Goal: Transaction & Acquisition: Purchase product/service

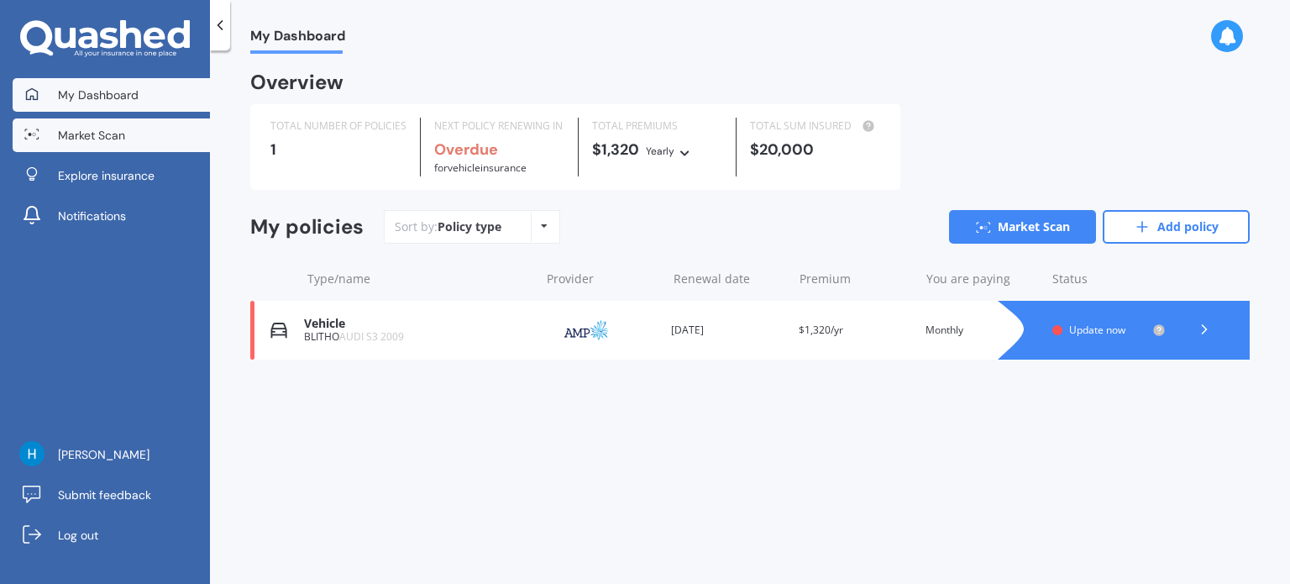
click at [108, 132] on span "Market Scan" at bounding box center [91, 135] width 67 height 17
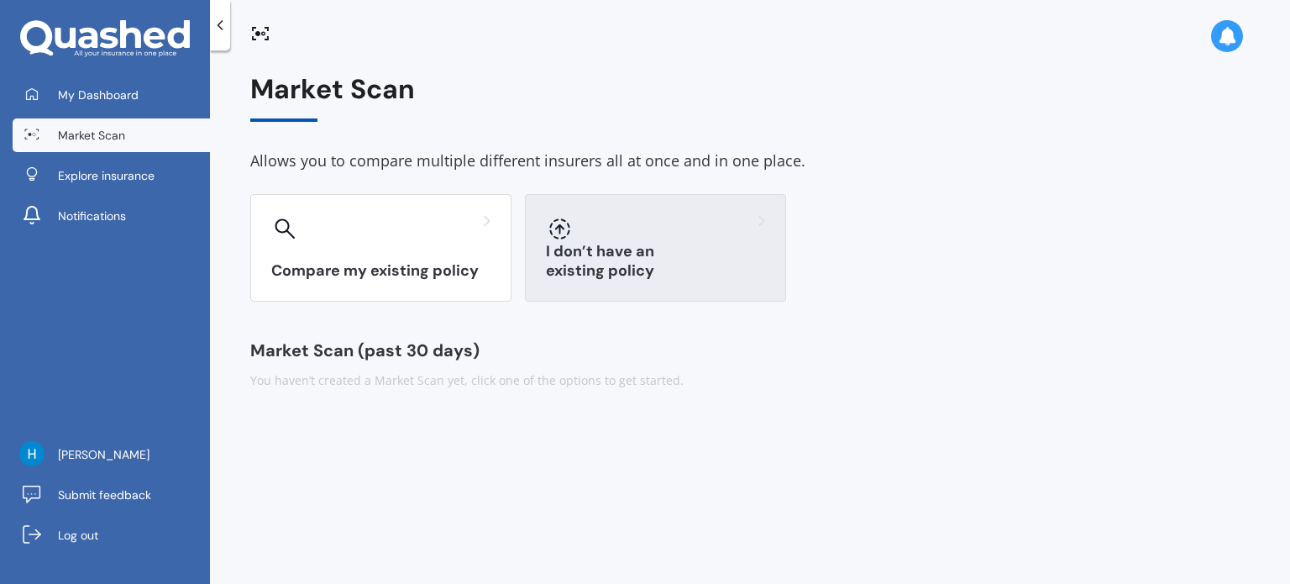
click at [643, 249] on div "I don’t have an existing policy" at bounding box center [655, 248] width 261 height 108
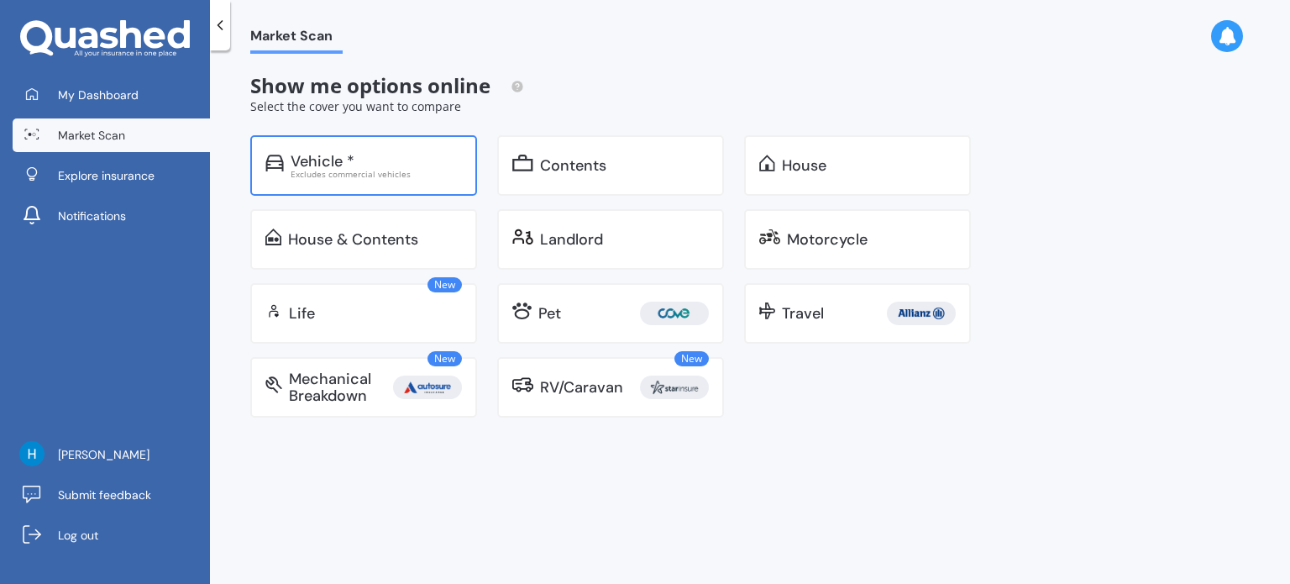
click at [423, 165] on div "Vehicle *" at bounding box center [376, 161] width 171 height 17
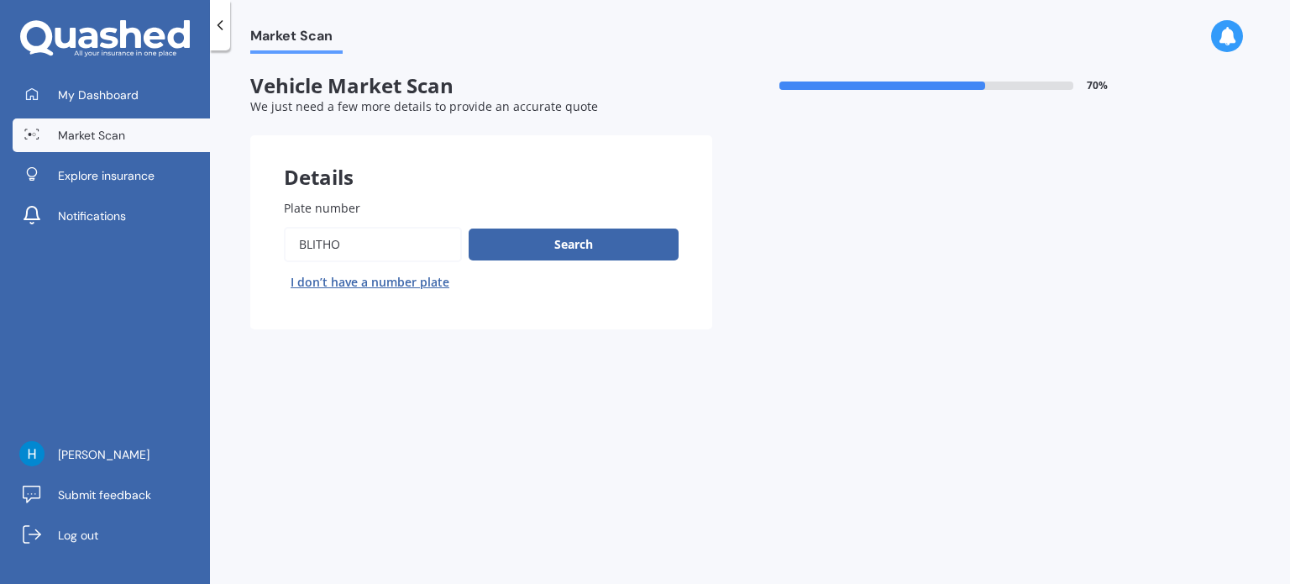
drag, startPoint x: 412, startPoint y: 231, endPoint x: 291, endPoint y: 241, distance: 121.4
click at [291, 241] on input "Plate number" at bounding box center [373, 244] width 178 height 35
type input "qlw840"
click at [558, 239] on button "Search" at bounding box center [574, 244] width 210 height 32
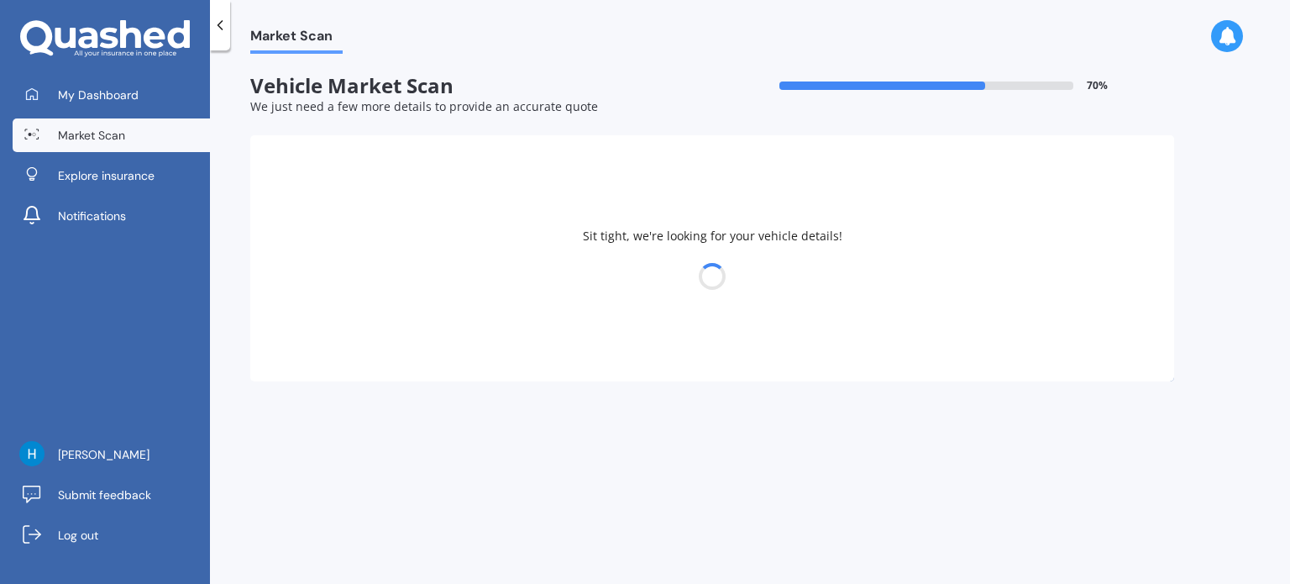
select select "HONDA"
select select "FIT"
select select "16"
select select "01"
select select "2002"
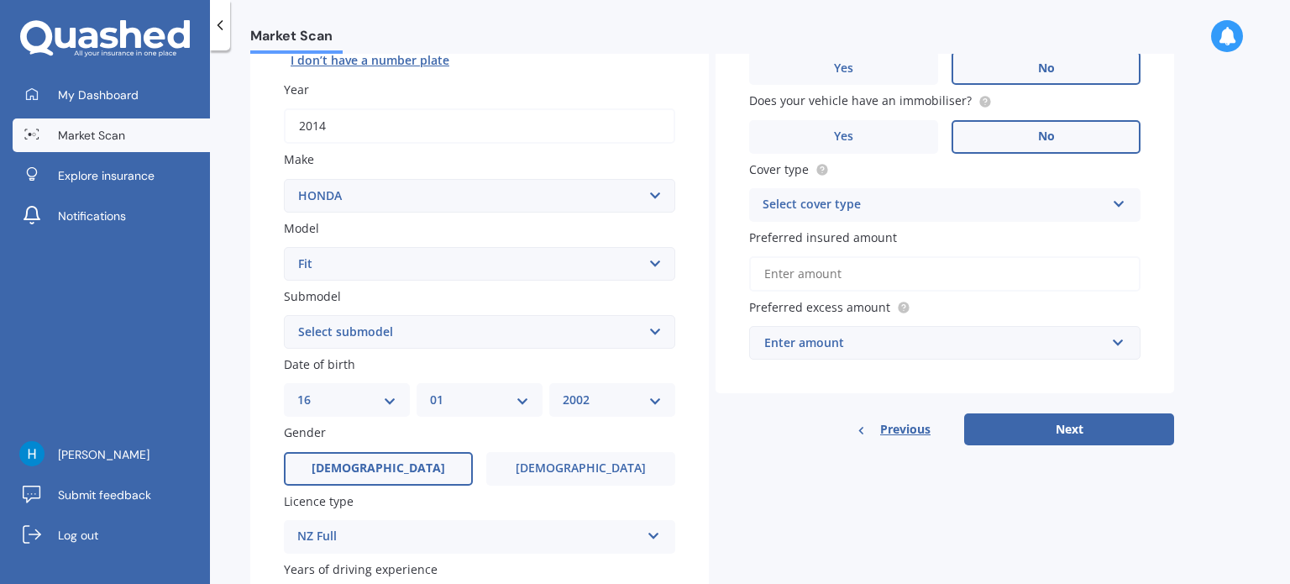
scroll to position [360, 0]
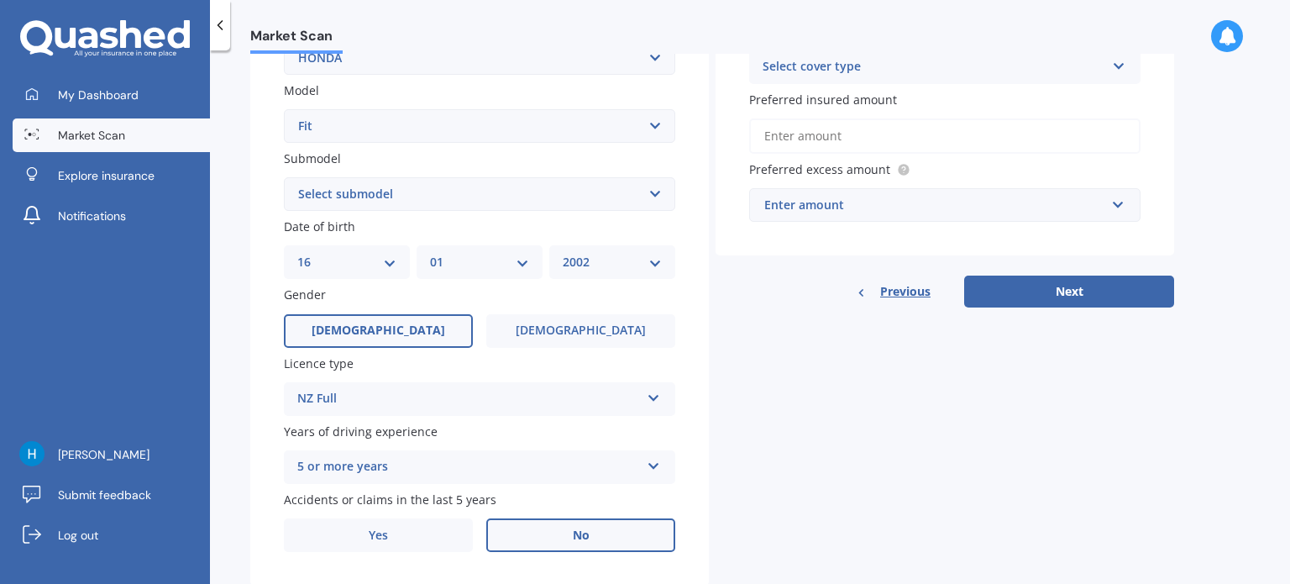
click at [455, 216] on div "Plate number Search I don’t have a number plate Year [DATE] Make Select make AC…" at bounding box center [479, 196] width 459 height 780
click at [440, 204] on select "Select submodel Diesel EV Hybrid Petrol" at bounding box center [479, 194] width 391 height 34
select select "HYBRID"
click at [284, 177] on select "Select submodel Diesel EV Hybrid Petrol" at bounding box center [479, 194] width 391 height 34
click at [386, 270] on select "DD 01 02 03 04 05 06 07 08 09 10 11 12 13 14 15 16 17 18 19 20 21 22 23 24 25 2…" at bounding box center [346, 262] width 99 height 18
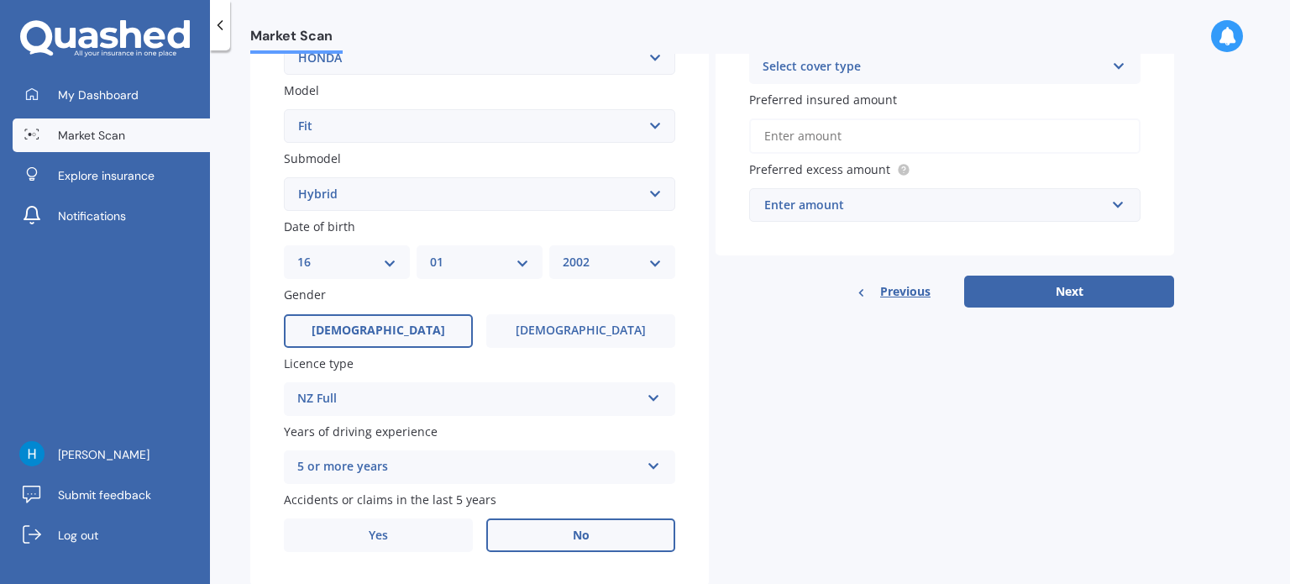
select select "19"
click at [297, 253] on select "DD 01 02 03 04 05 06 07 08 09 10 11 12 13 14 15 16 17 18 19 20 21 22 23 24 25 2…" at bounding box center [346, 262] width 99 height 18
click at [477, 283] on div "Plate number Search I don’t have a number plate Year [DATE] Make Select make AC…" at bounding box center [479, 196] width 459 height 780
click at [470, 234] on label "Date of birth" at bounding box center [476, 227] width 385 height 18
click at [467, 253] on select "MM 01 02 03 04 05 06 07 08 09 10 11 12" at bounding box center [479, 262] width 99 height 18
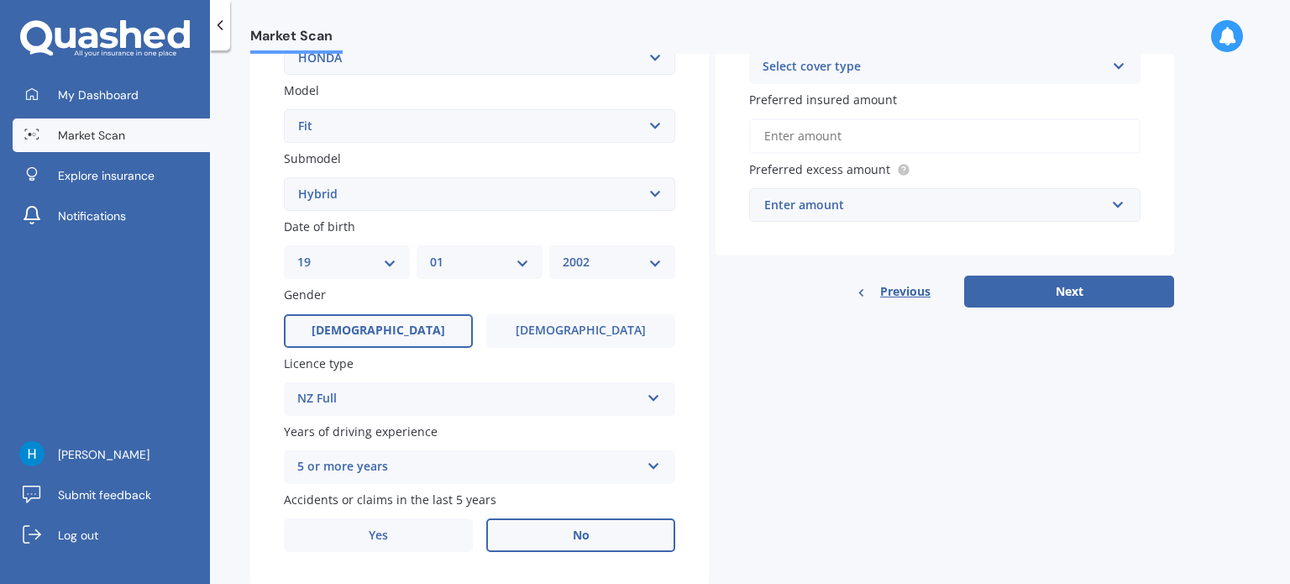
select select "11"
click at [430, 253] on select "MM 01 02 03 04 05 06 07 08 09 10 11 12" at bounding box center [479, 262] width 99 height 18
click at [613, 254] on select "YYYY 2025 2024 2023 2022 2021 2020 2019 2018 2017 2016 2015 2014 2013 2012 2011…" at bounding box center [612, 262] width 99 height 18
select select "2001"
click at [563, 253] on select "YYYY 2025 2024 2023 2022 2021 2020 2019 2018 2017 2016 2015 2014 2013 2012 2011…" at bounding box center [612, 262] width 99 height 18
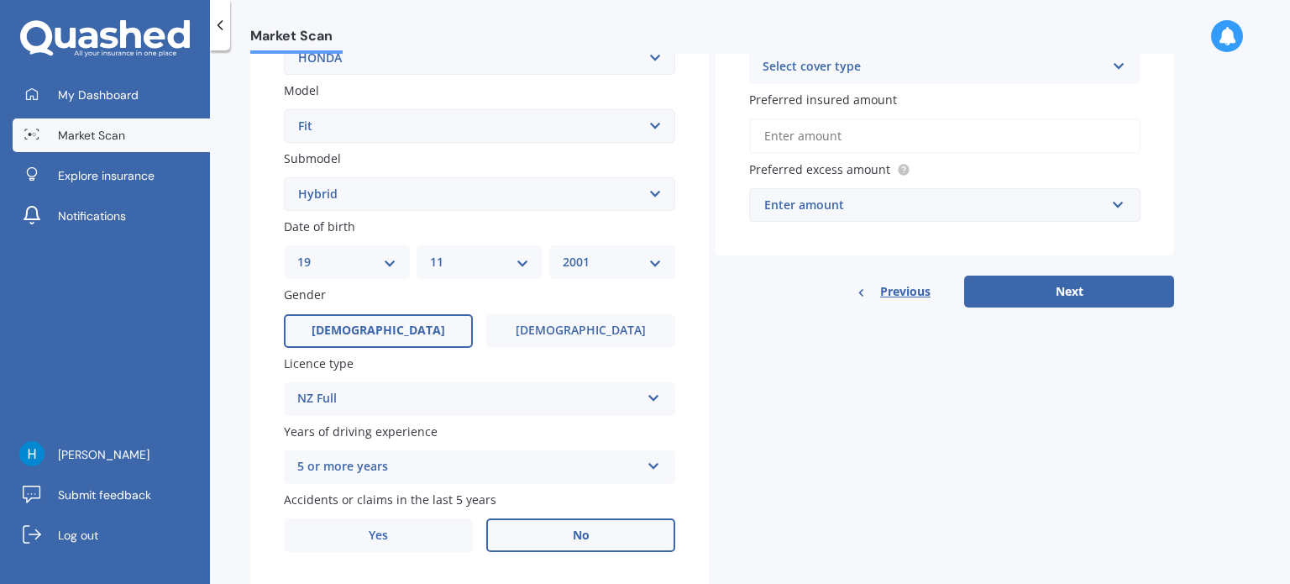
click at [770, 347] on div "Details Plate number Search I don’t have a number plate Year [DATE] Make Select…" at bounding box center [712, 181] width 924 height 811
click at [601, 328] on span "[DEMOGRAPHIC_DATA]" at bounding box center [581, 330] width 134 height 14
click at [0, 0] on input "[DEMOGRAPHIC_DATA]" at bounding box center [0, 0] width 0 height 0
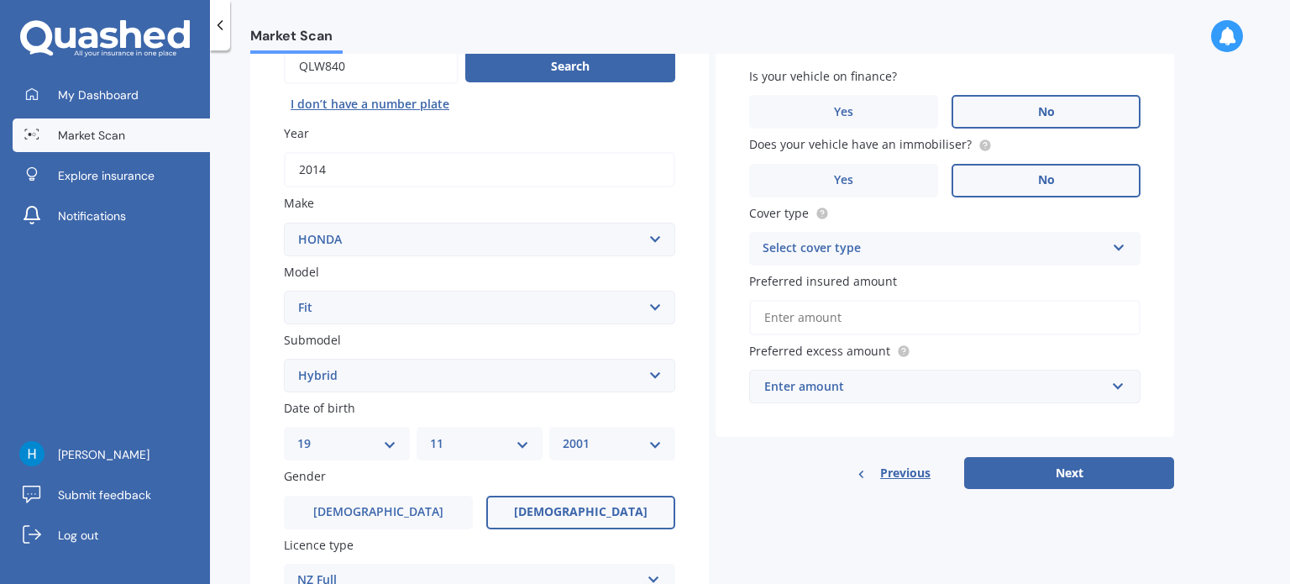
scroll to position [185, 0]
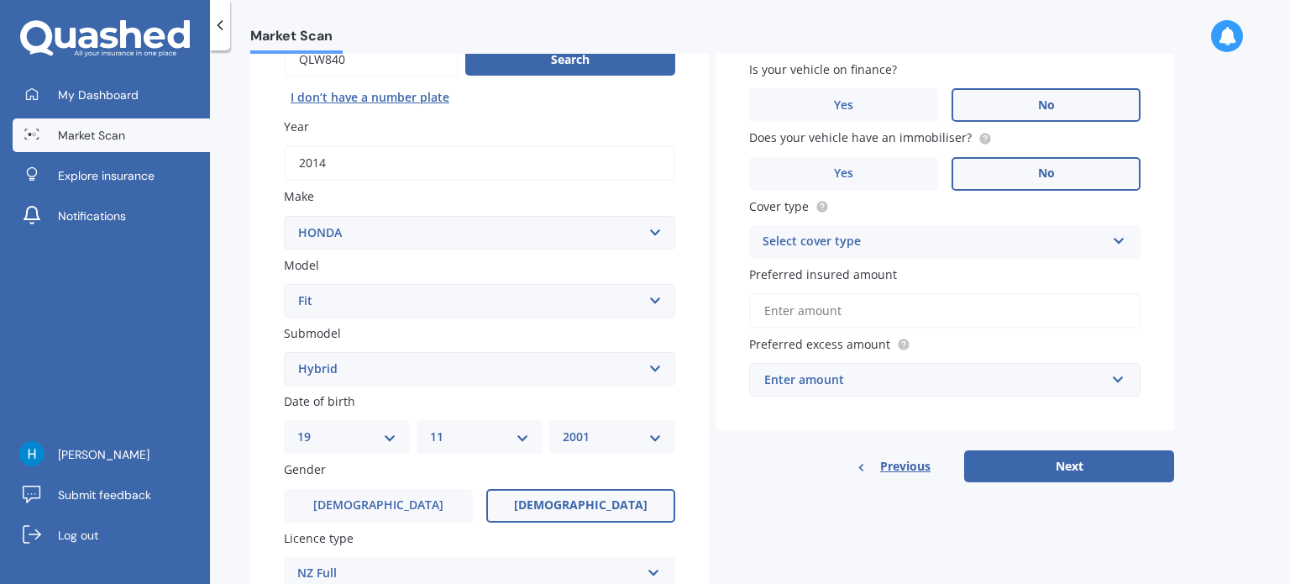
click at [867, 223] on div "Cover type Select cover type Comprehensive Third Party, Fire & Theft Third Party" at bounding box center [944, 227] width 391 height 61
click at [863, 235] on div "Select cover type" at bounding box center [934, 242] width 343 height 20
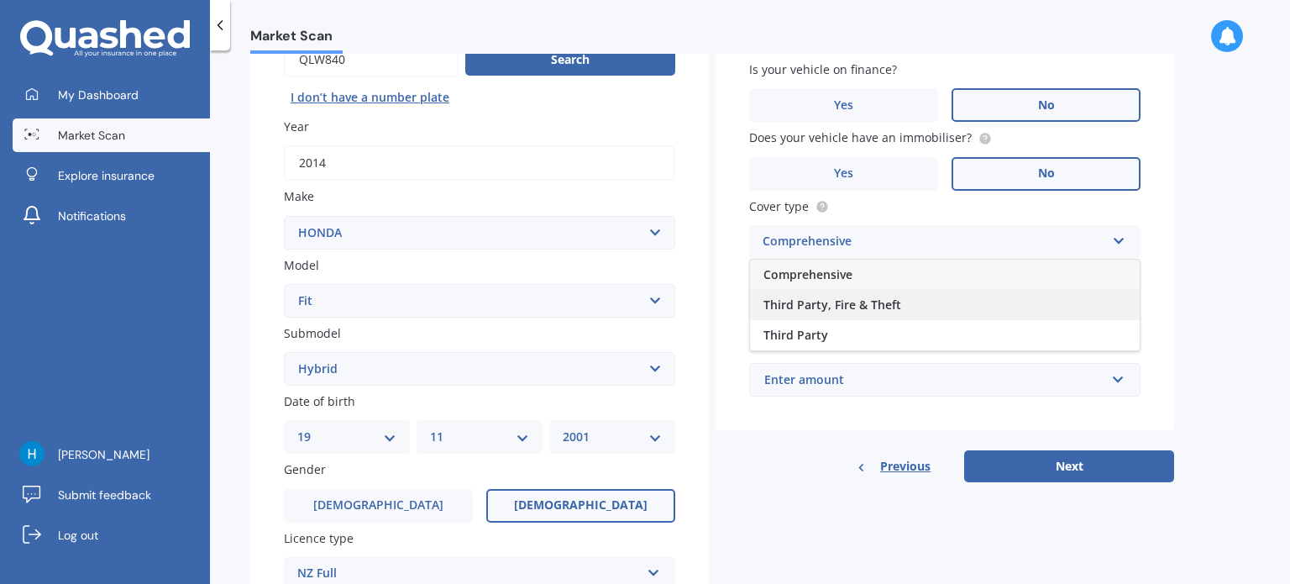
click at [843, 305] on span "Third Party, Fire & Theft" at bounding box center [833, 305] width 138 height 16
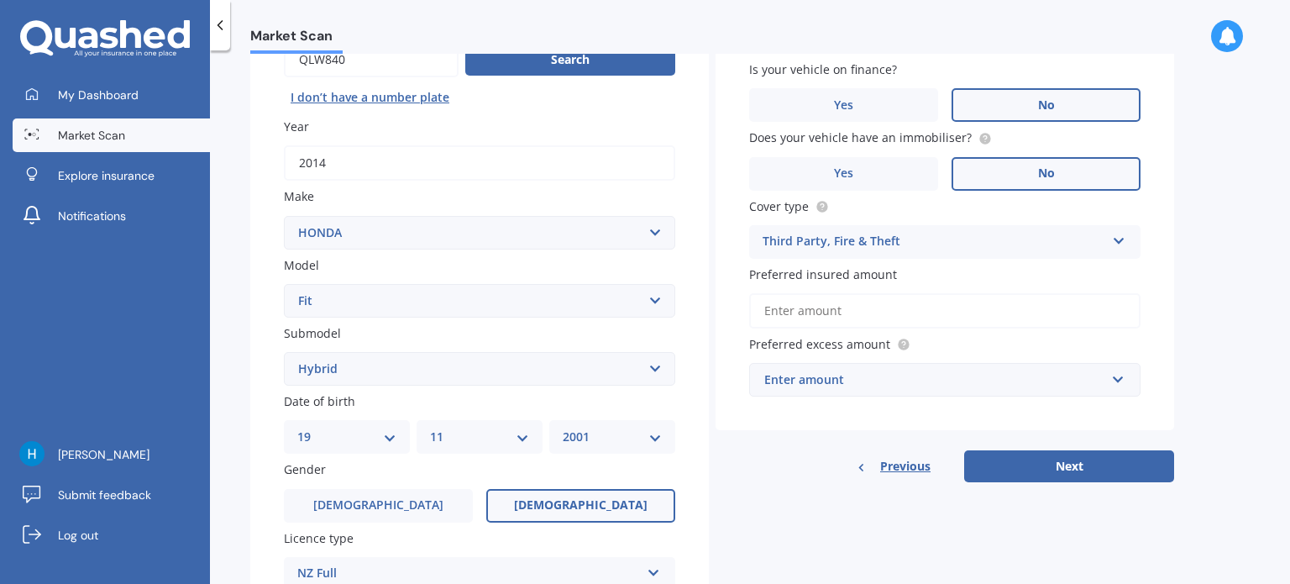
click at [846, 308] on input "Preferred insured amount" at bounding box center [944, 310] width 391 height 35
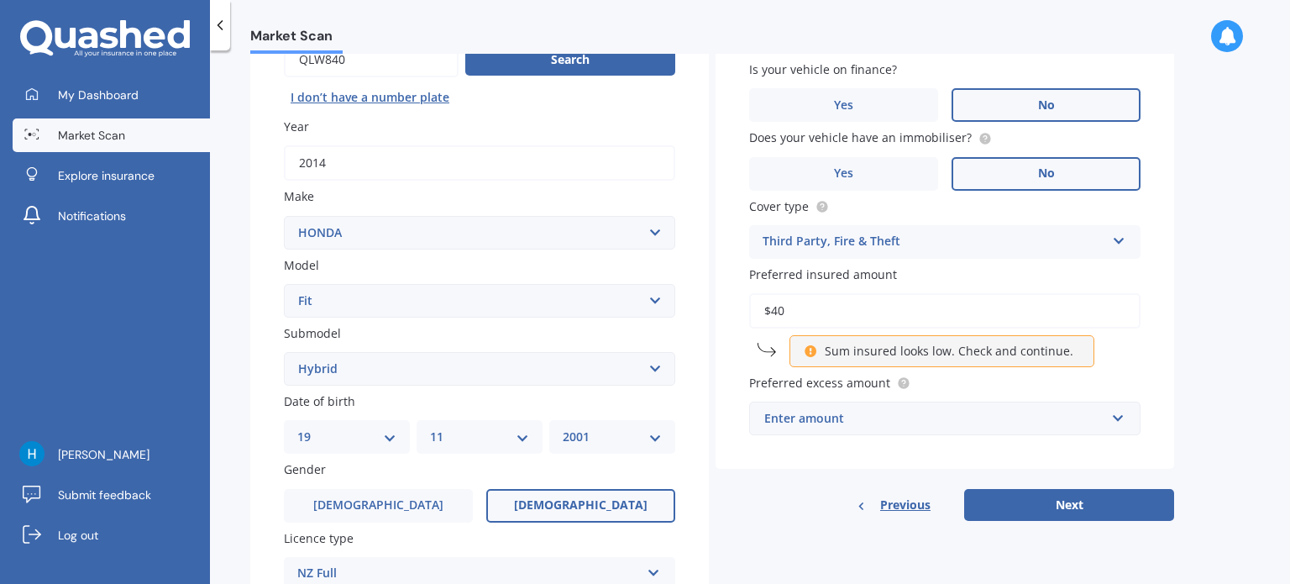
type input "$4"
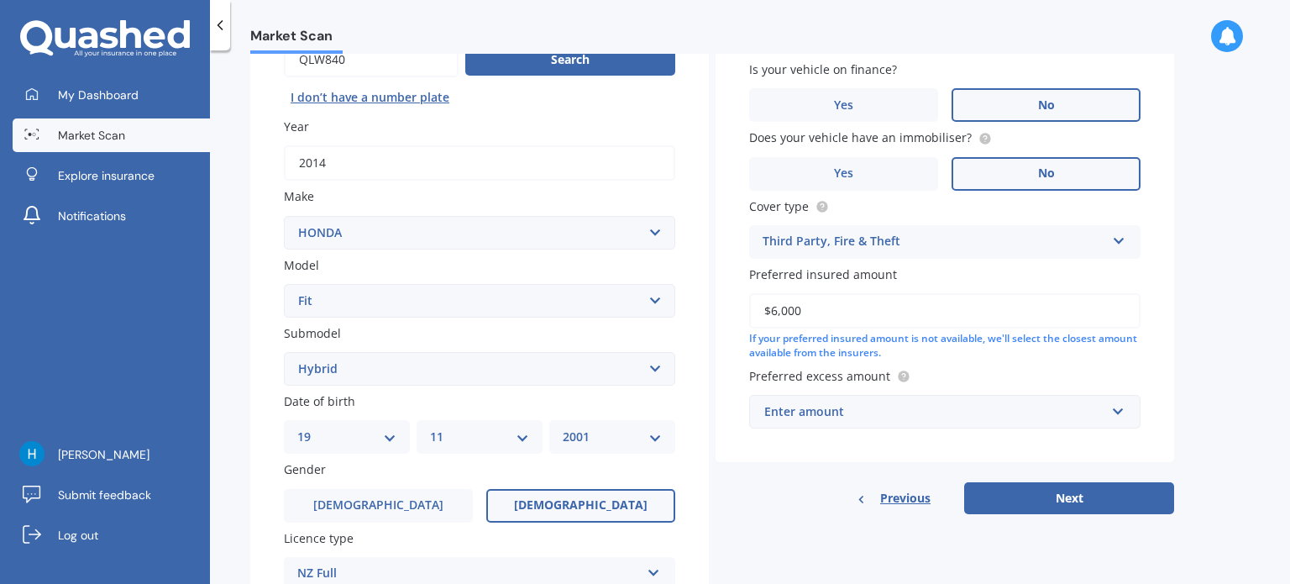
type input "$6,000"
click at [851, 408] on div "Enter amount" at bounding box center [934, 411] width 341 height 18
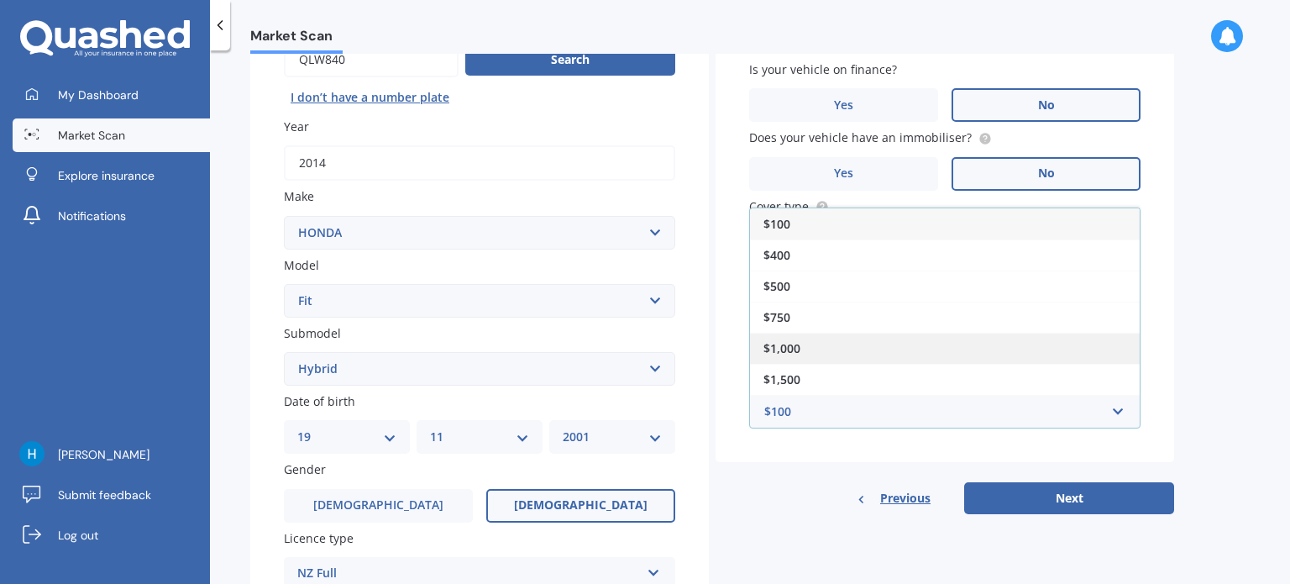
click at [831, 344] on div "$1,000" at bounding box center [945, 348] width 390 height 31
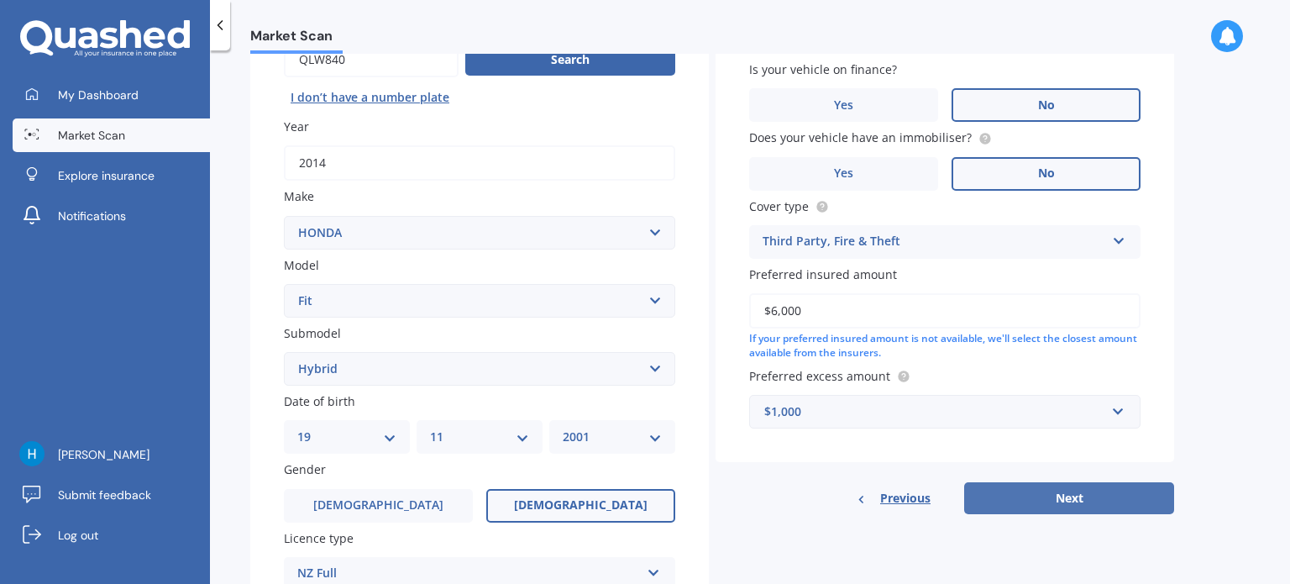
click at [1006, 500] on button "Next" at bounding box center [1069, 498] width 210 height 32
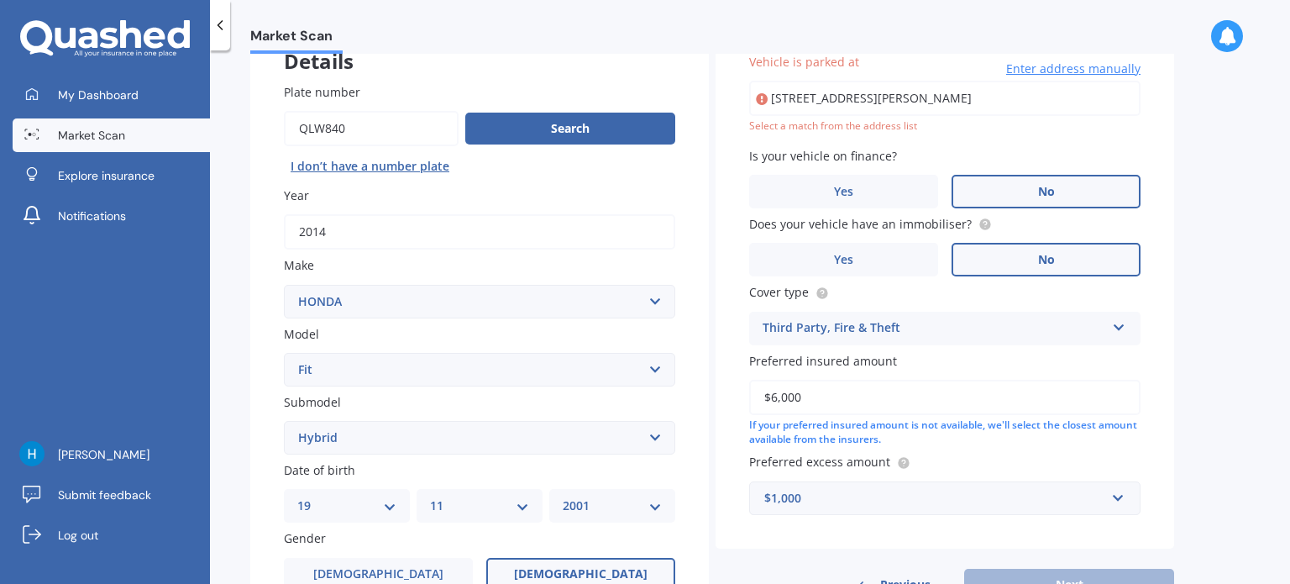
scroll to position [114, 0]
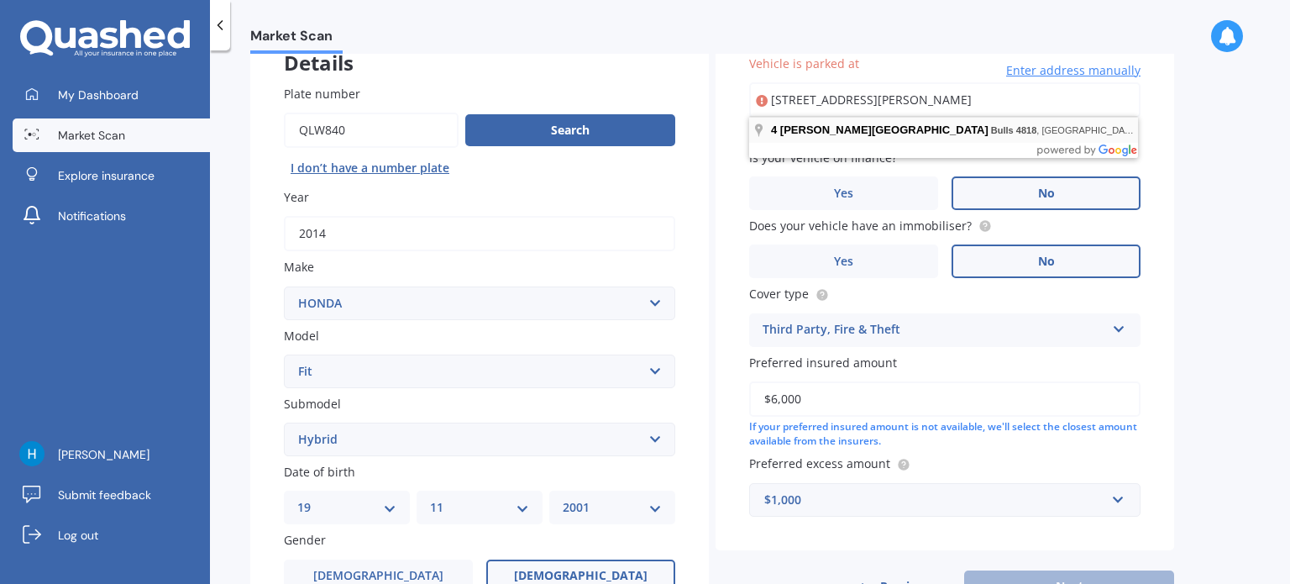
type input "[STREET_ADDRESS][PERSON_NAME]"
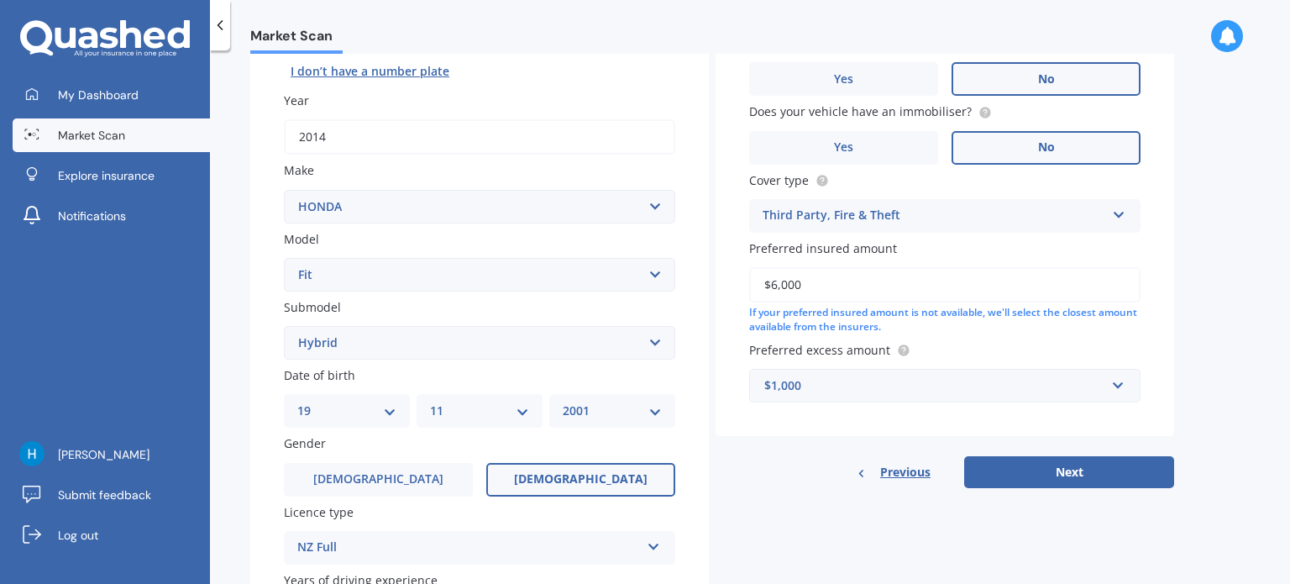
scroll to position [212, 0]
click at [1048, 465] on button "Next" at bounding box center [1069, 471] width 210 height 32
select select "19"
select select "11"
select select "2001"
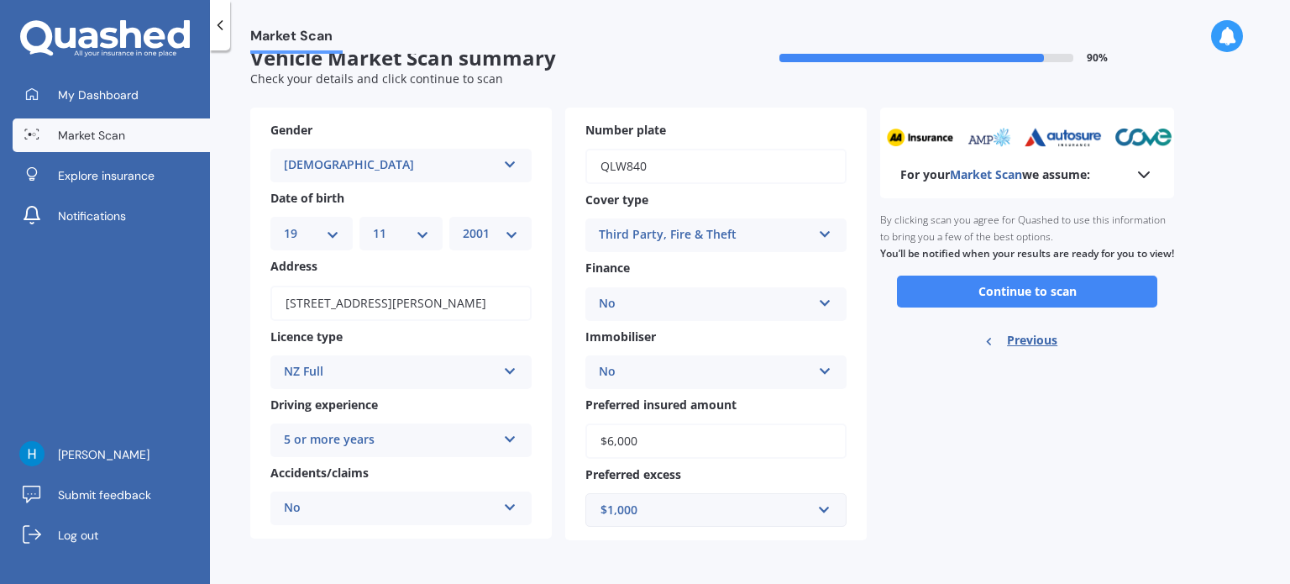
scroll to position [0, 0]
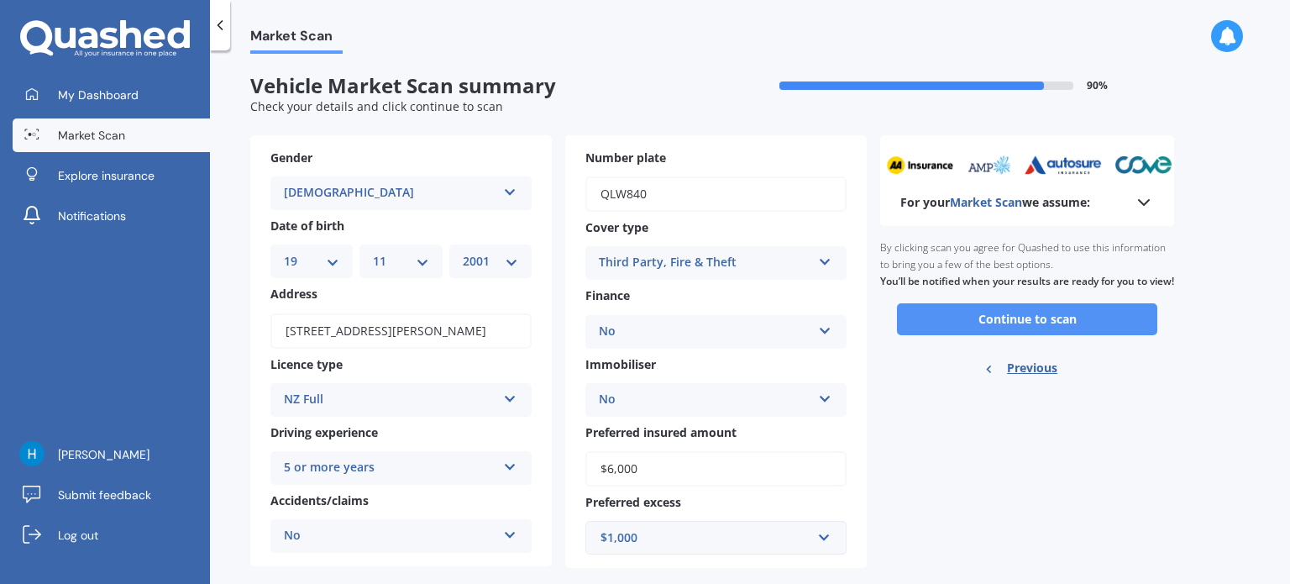
click at [1044, 335] on button "Continue to scan" at bounding box center [1027, 319] width 260 height 32
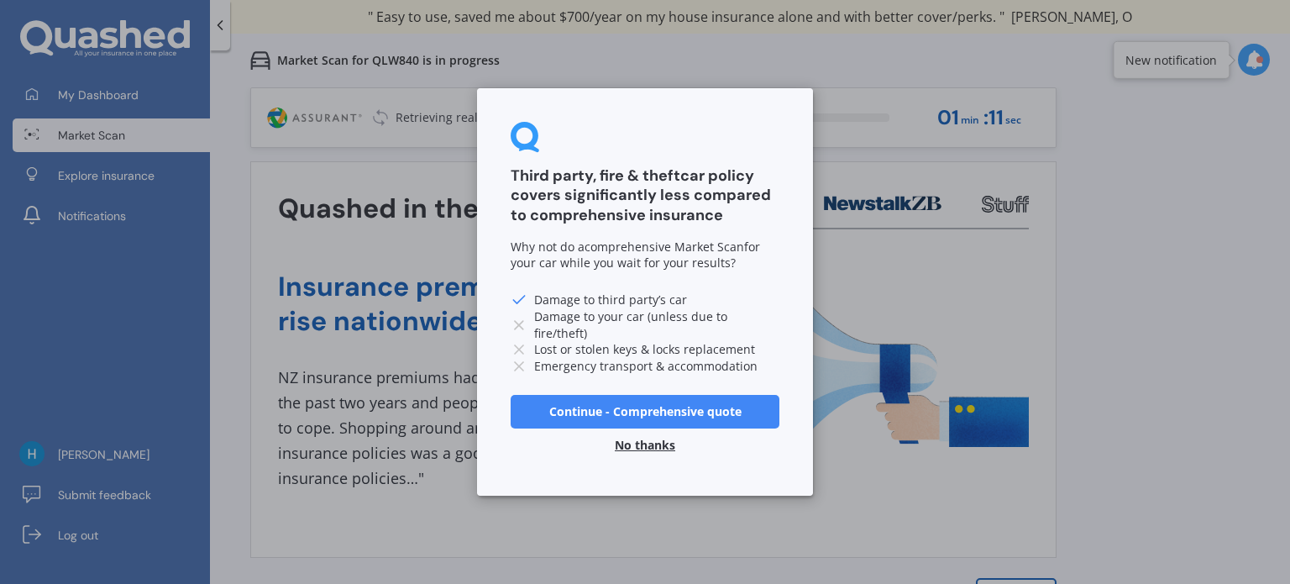
click at [646, 444] on button "No thanks" at bounding box center [645, 445] width 81 height 34
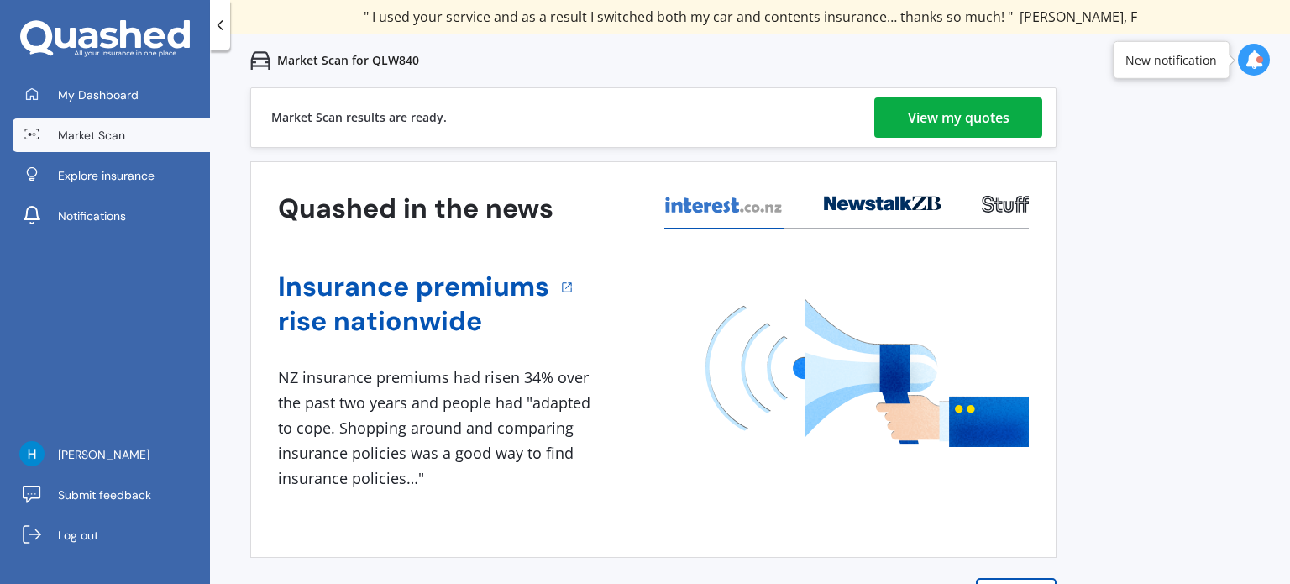
click at [934, 114] on div "View my quotes" at bounding box center [959, 117] width 102 height 40
